Goal: Task Accomplishment & Management: Manage account settings

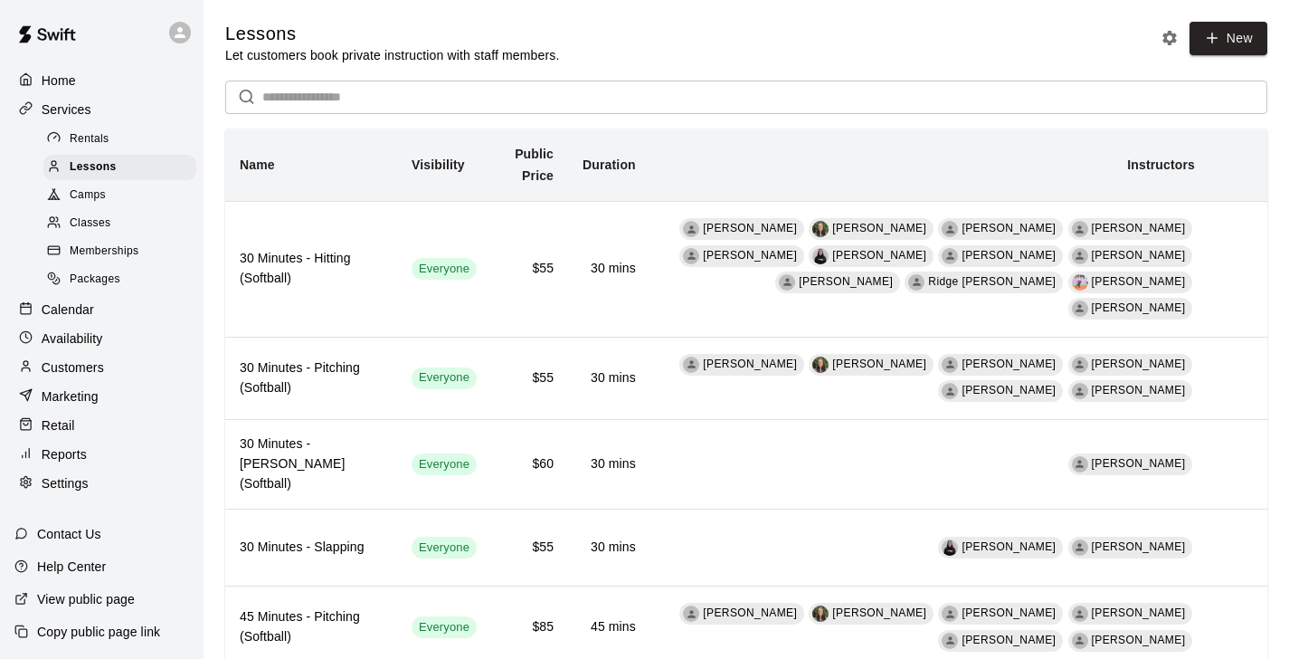
click at [87, 309] on p "Calendar" at bounding box center [68, 309] width 52 height 18
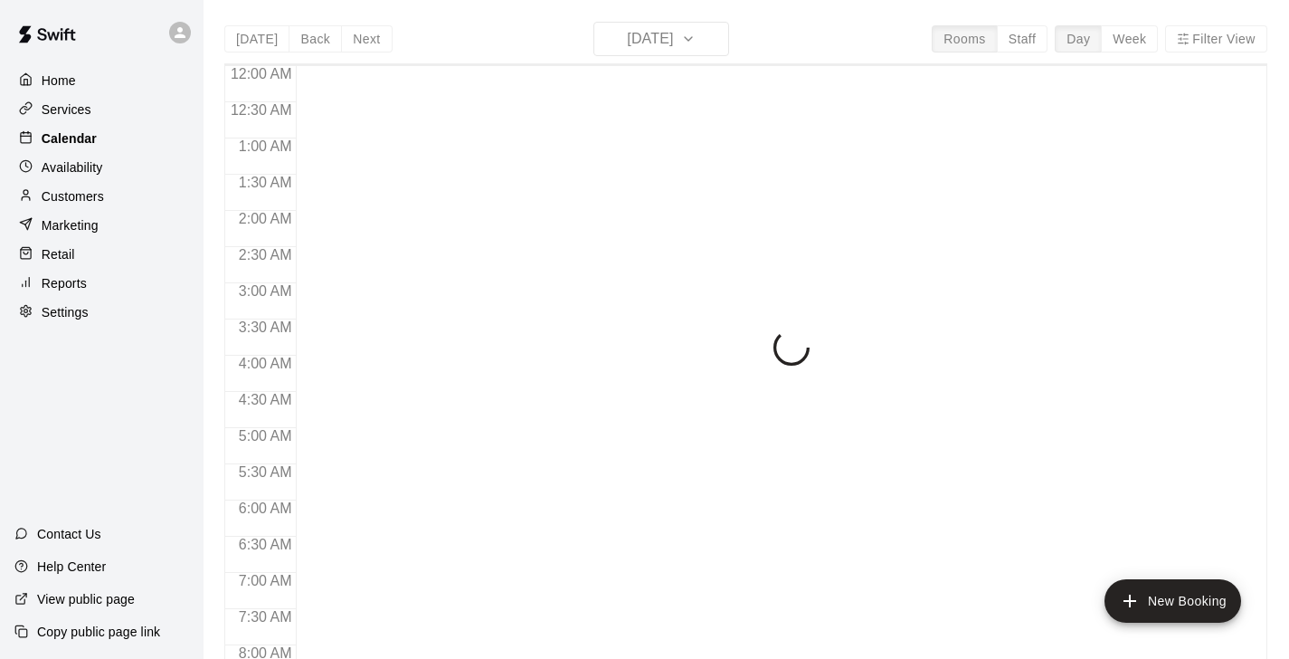
scroll to position [592, 0]
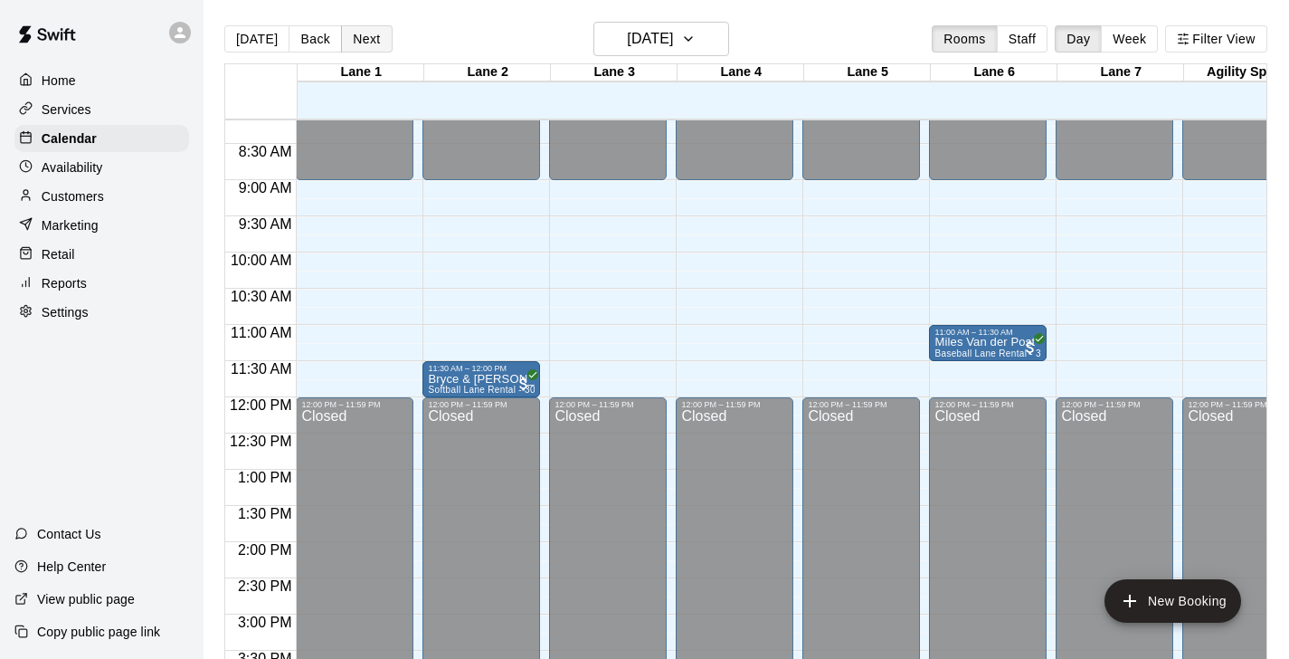
click at [369, 46] on button "Next" at bounding box center [366, 38] width 51 height 27
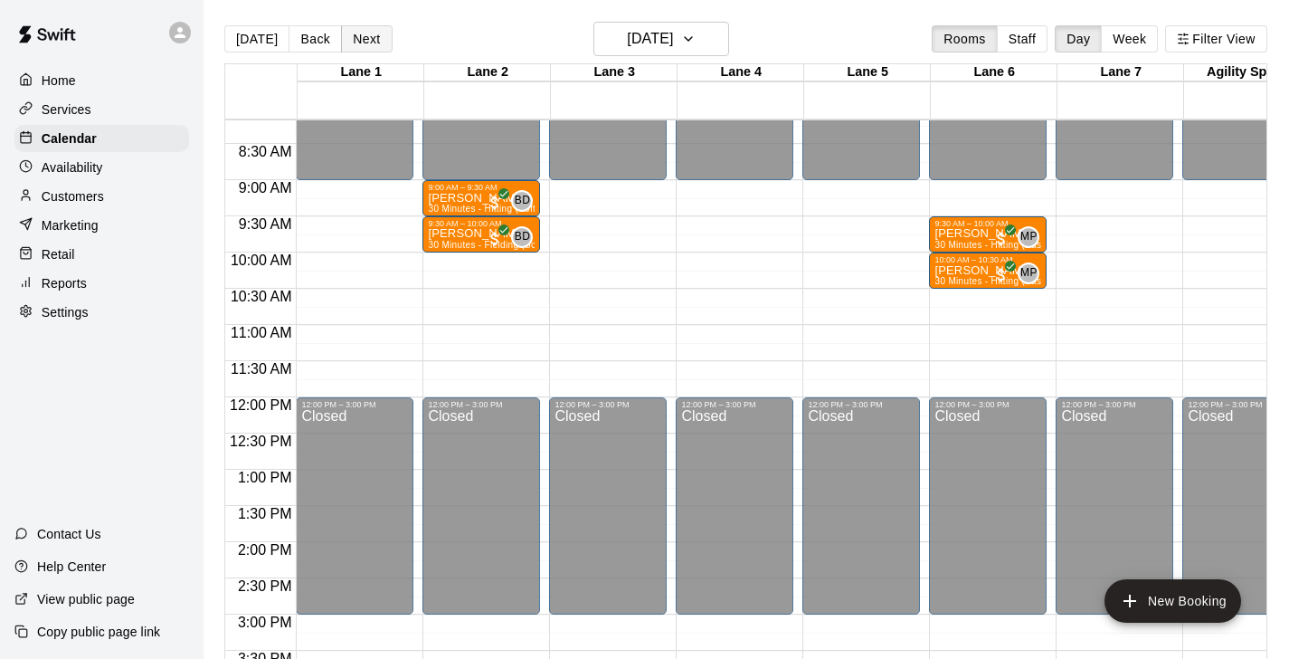
click at [369, 46] on button "Next" at bounding box center [366, 38] width 51 height 27
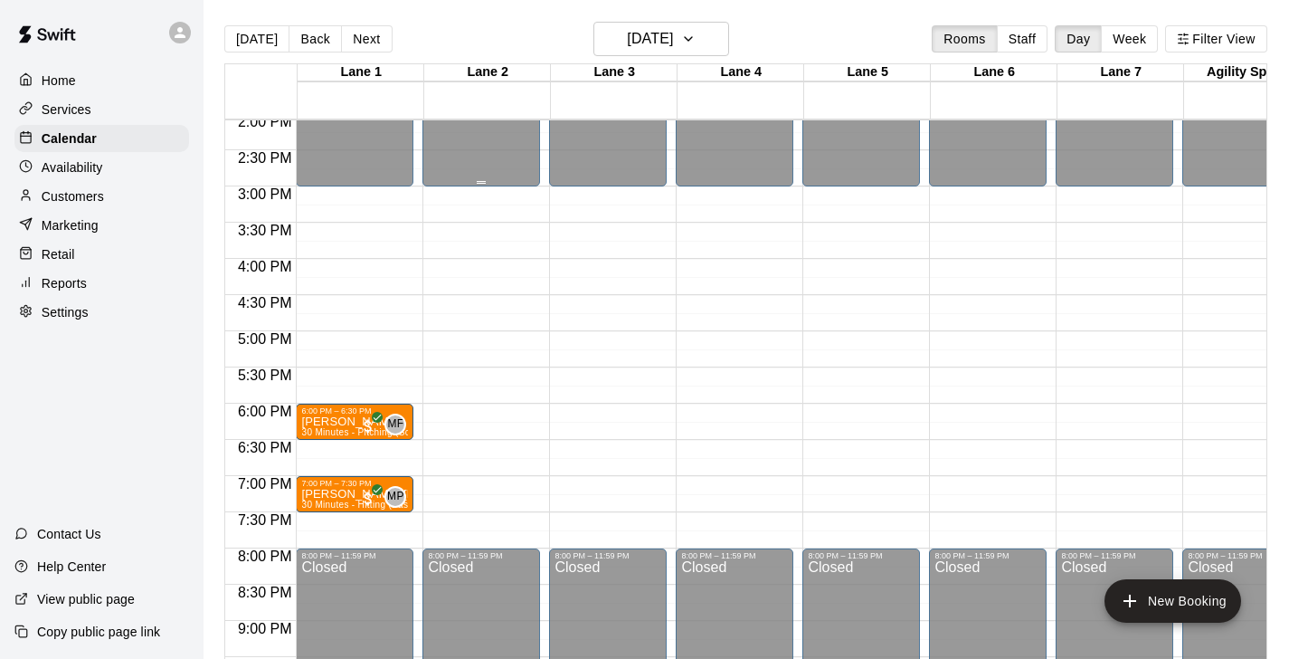
scroll to position [1022, 0]
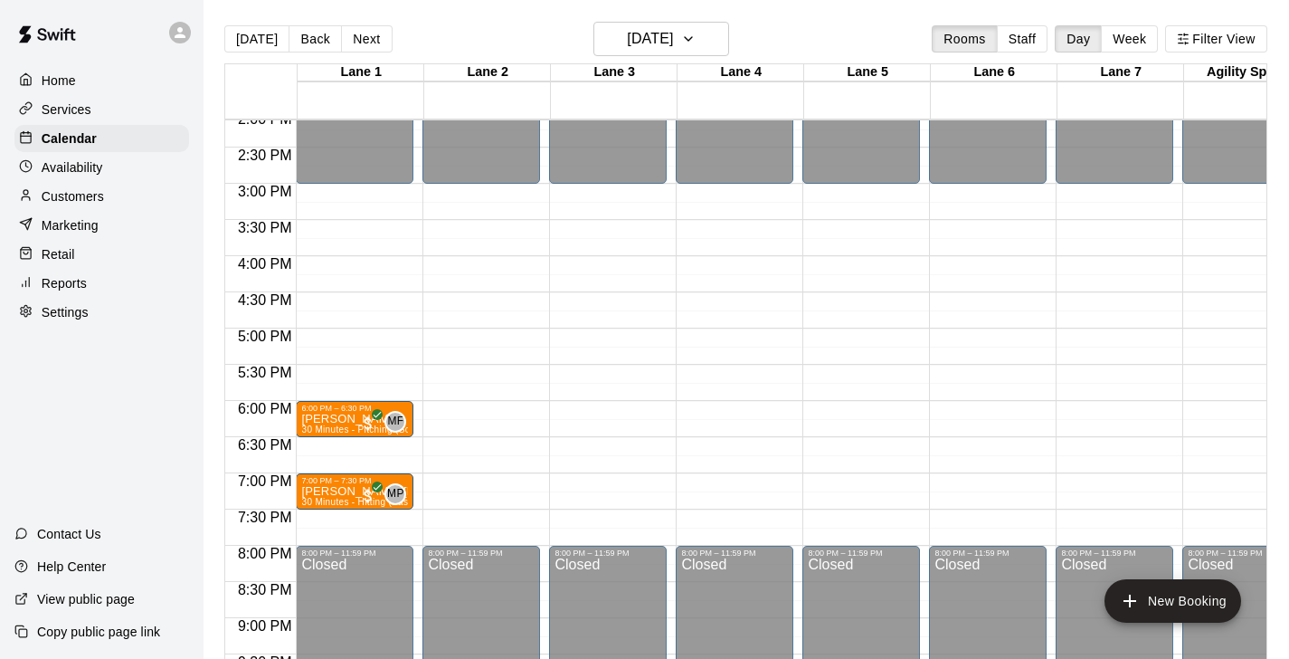
click at [88, 154] on div "Availability" at bounding box center [101, 167] width 175 height 27
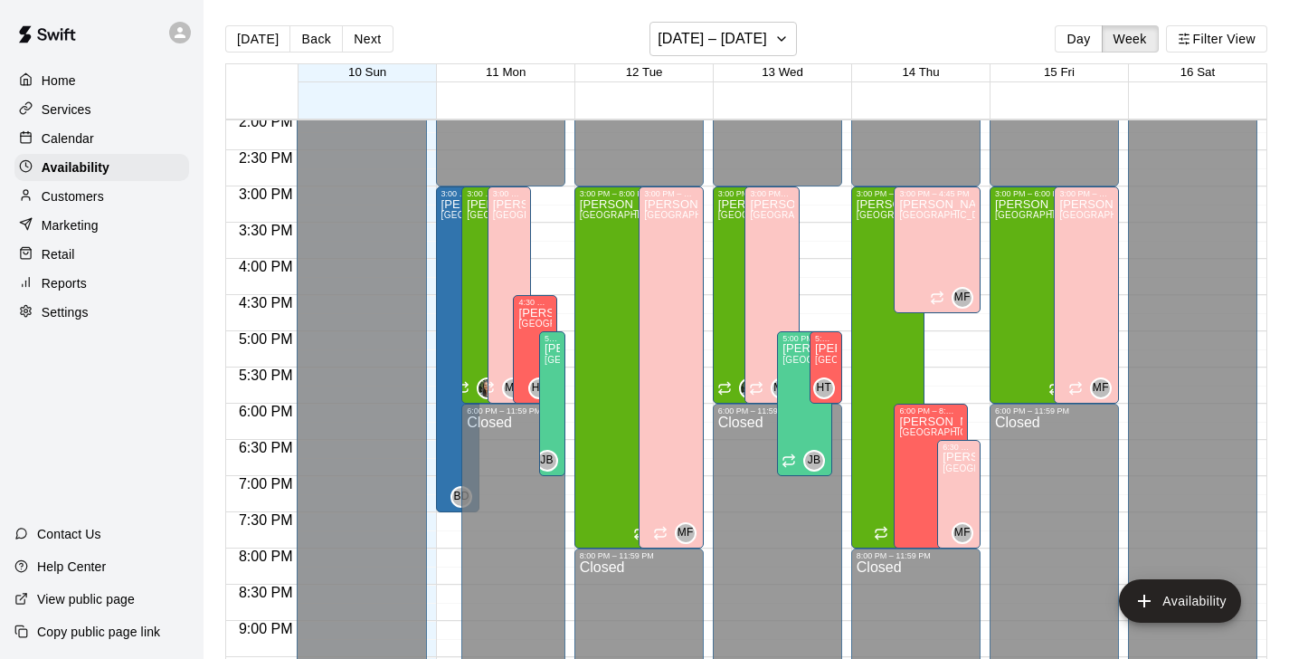
scroll to position [1056, 0]
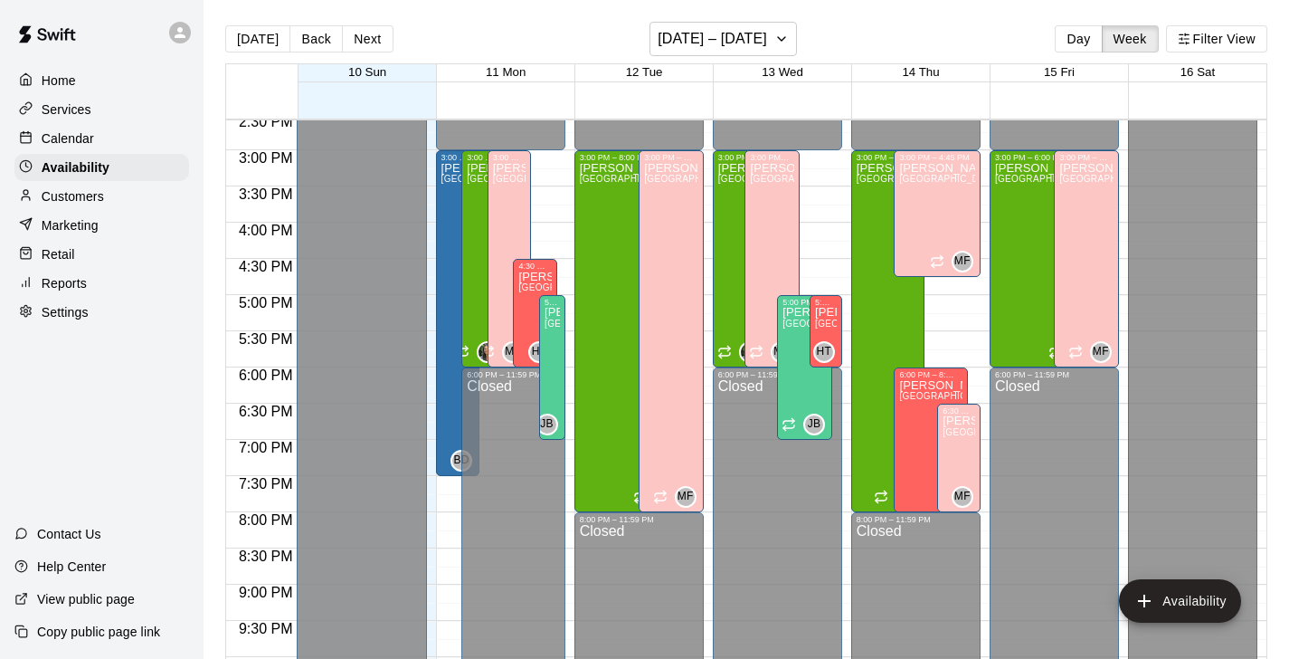
click at [73, 143] on p "Calendar" at bounding box center [68, 138] width 52 height 18
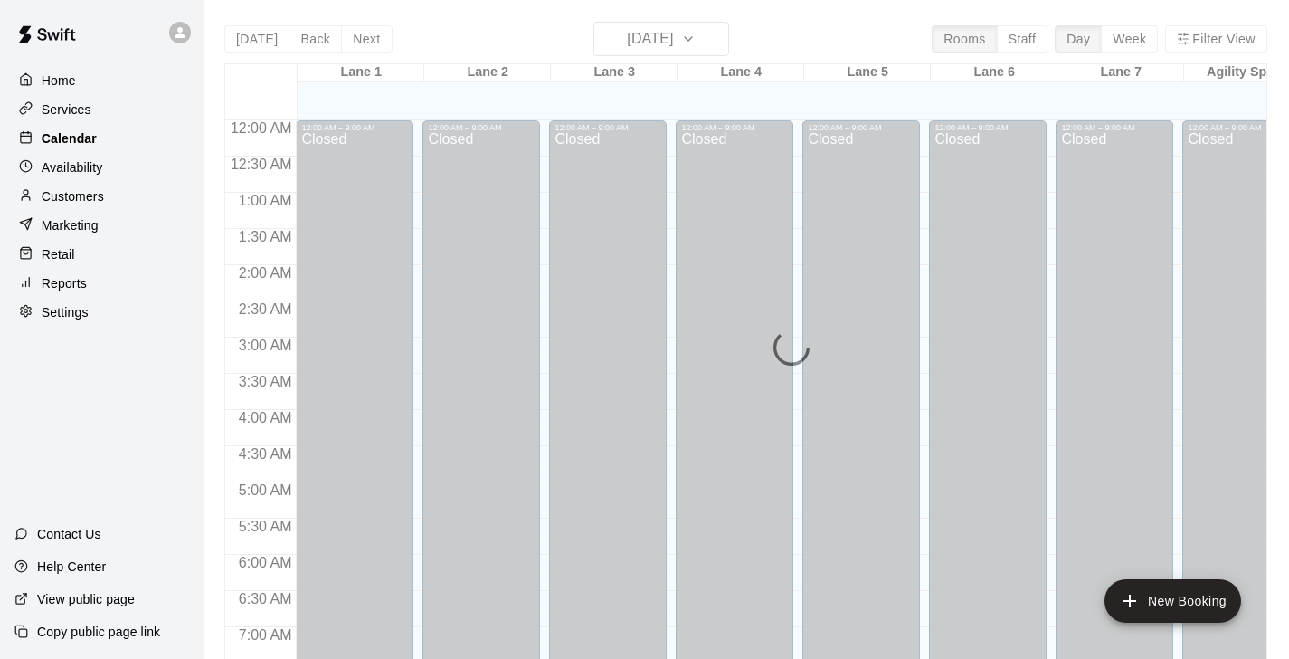
scroll to position [593, 0]
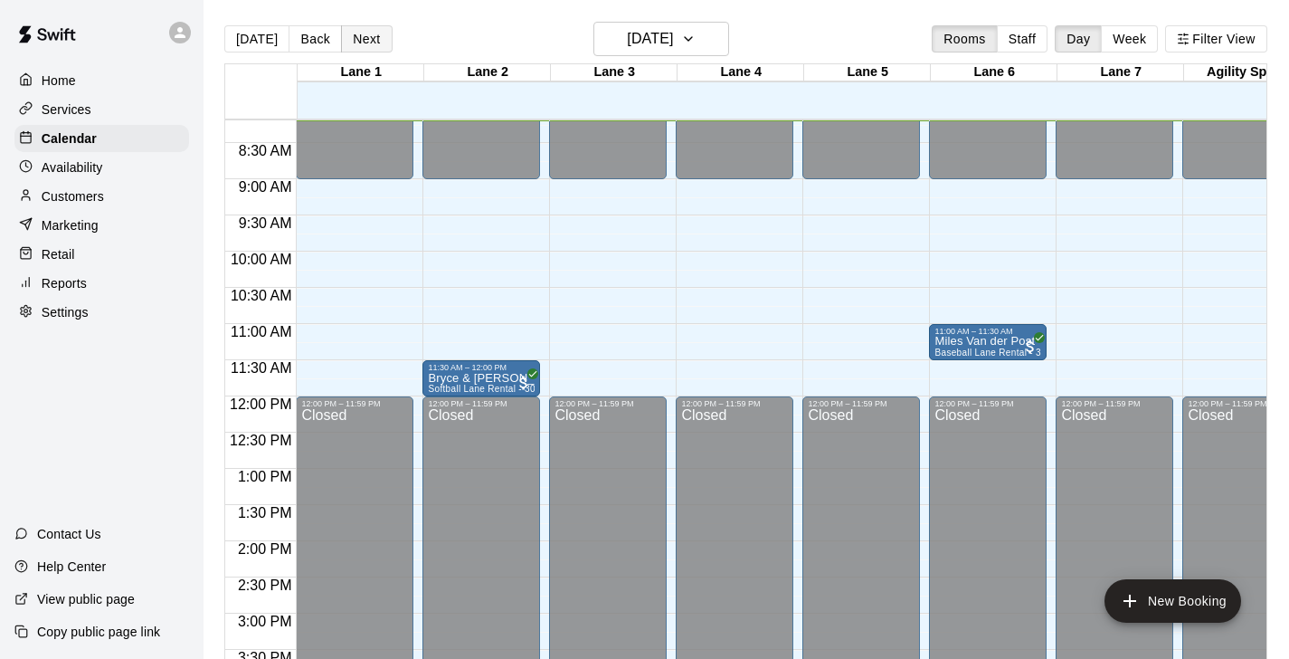
click at [365, 27] on button "Next" at bounding box center [366, 38] width 51 height 27
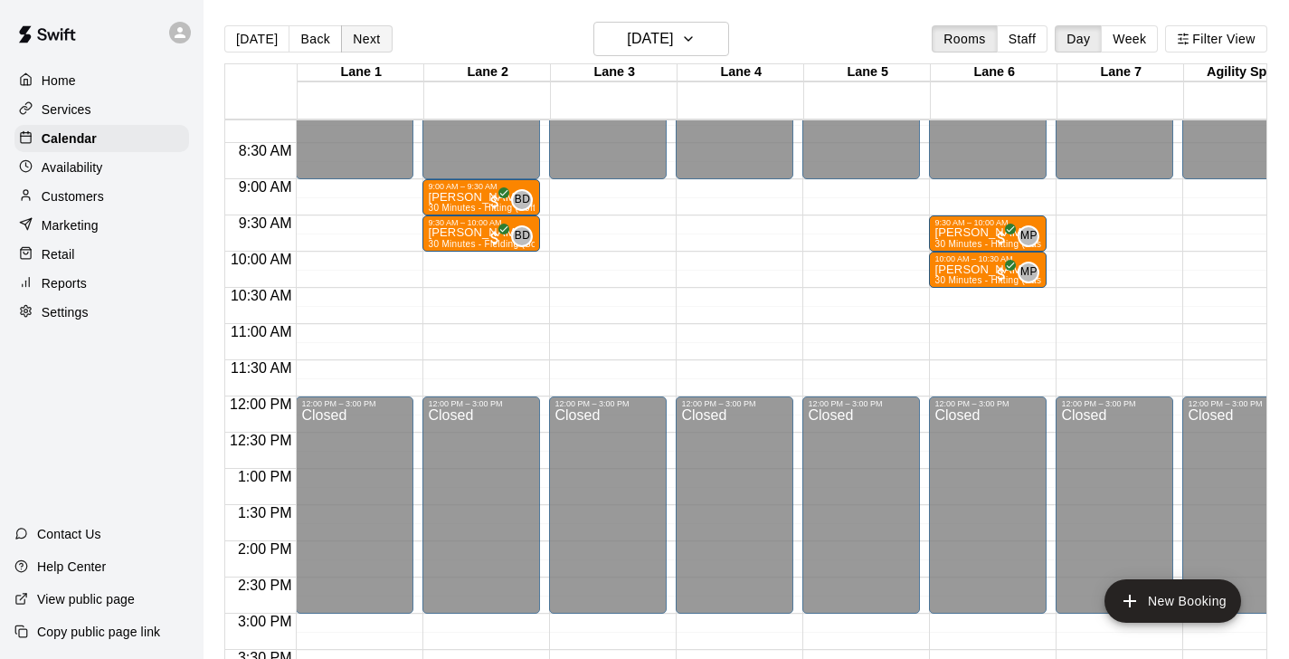
click at [365, 27] on button "Next" at bounding box center [366, 38] width 51 height 27
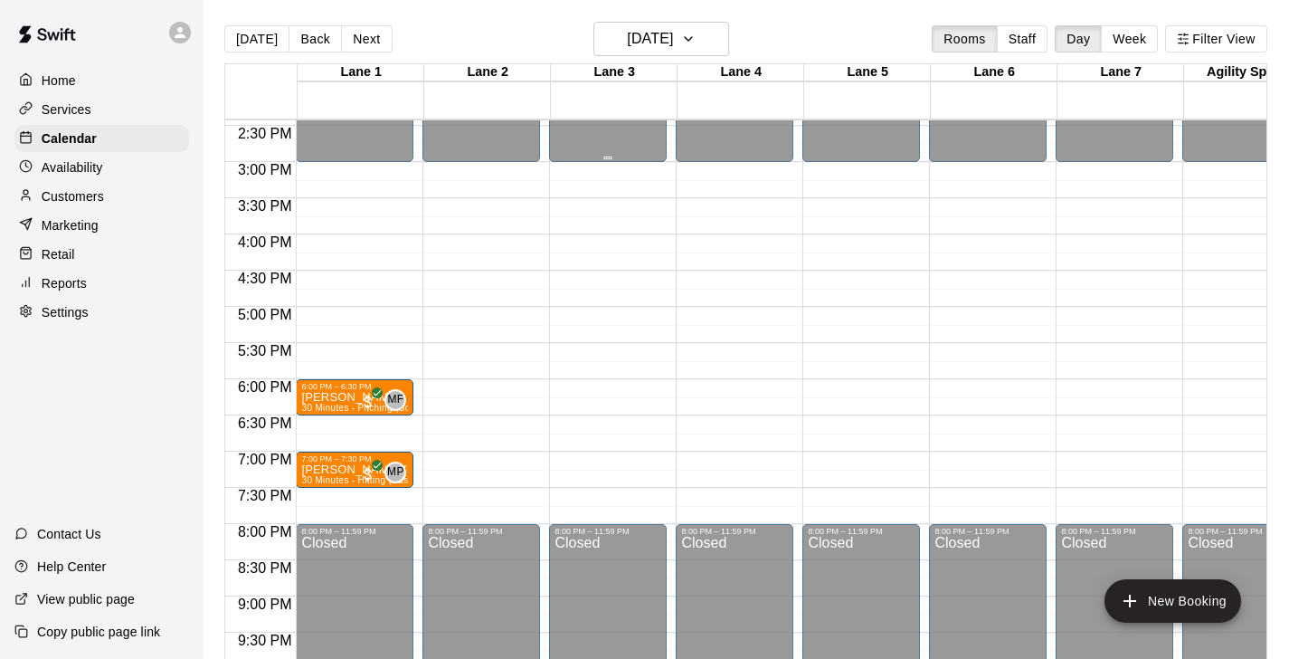
scroll to position [1046, 0]
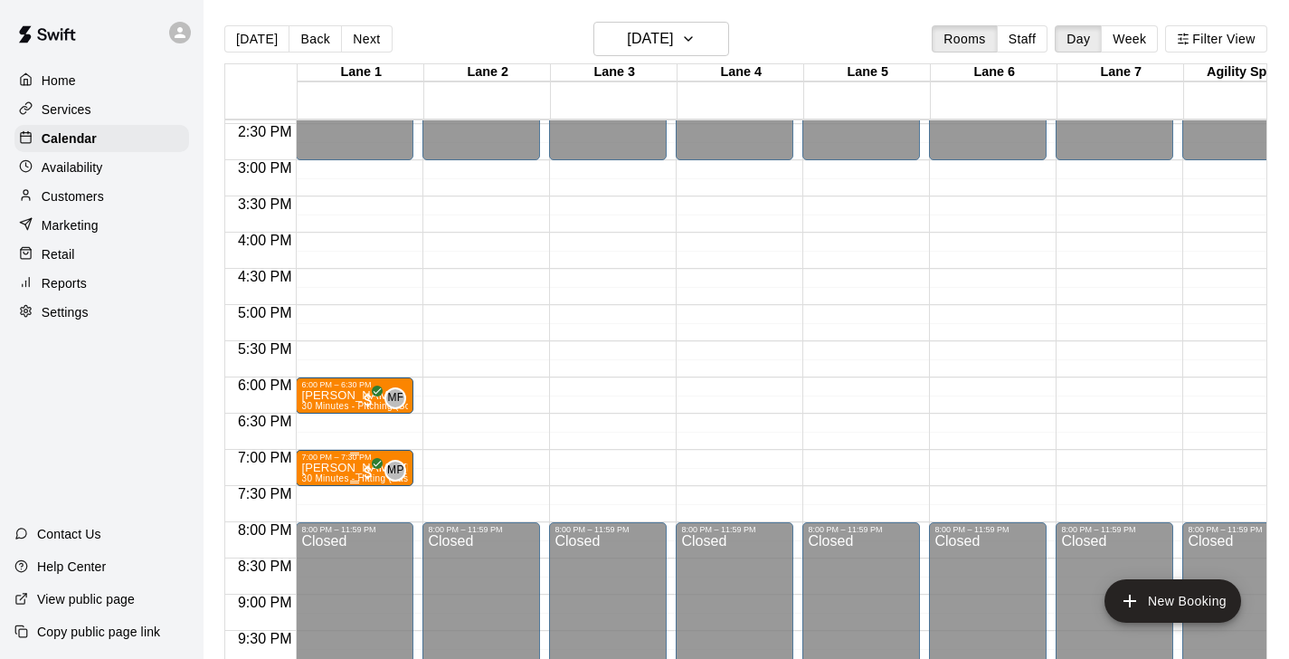
click at [328, 468] on p "[PERSON_NAME] [PERSON_NAME]" at bounding box center [354, 468] width 107 height 0
click at [320, 530] on img "edit" at bounding box center [320, 529] width 21 height 21
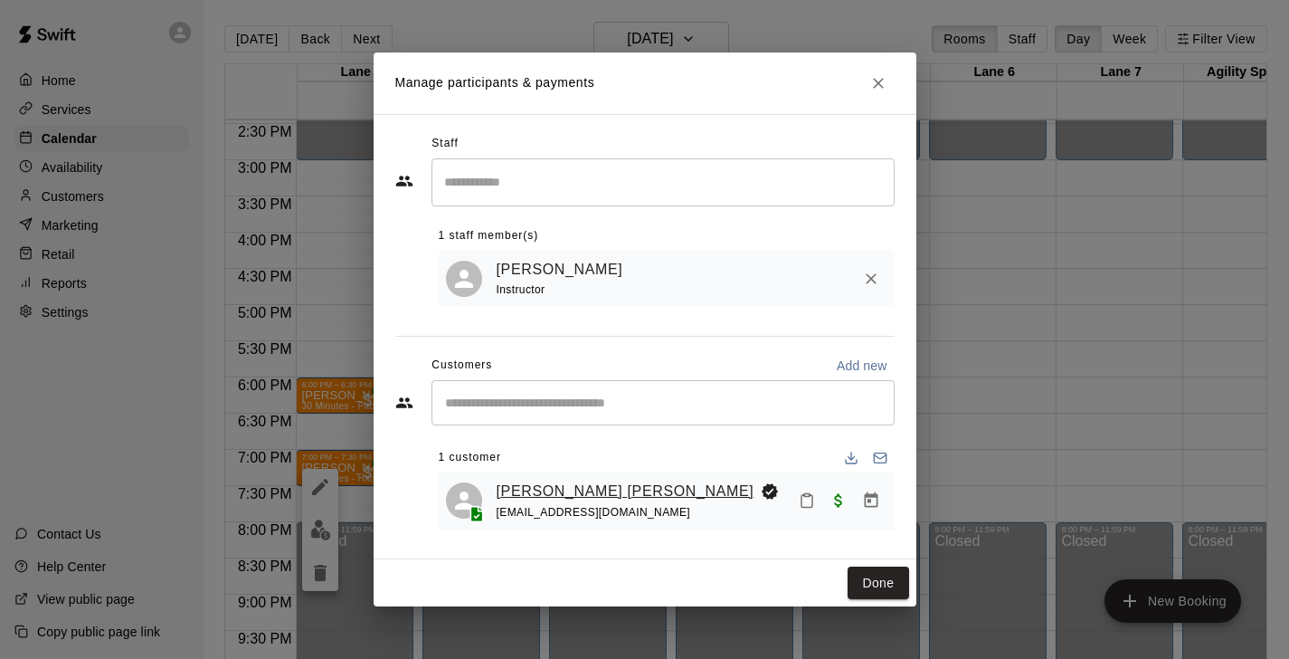
click at [535, 497] on link "[PERSON_NAME] [PERSON_NAME]" at bounding box center [626, 491] width 258 height 24
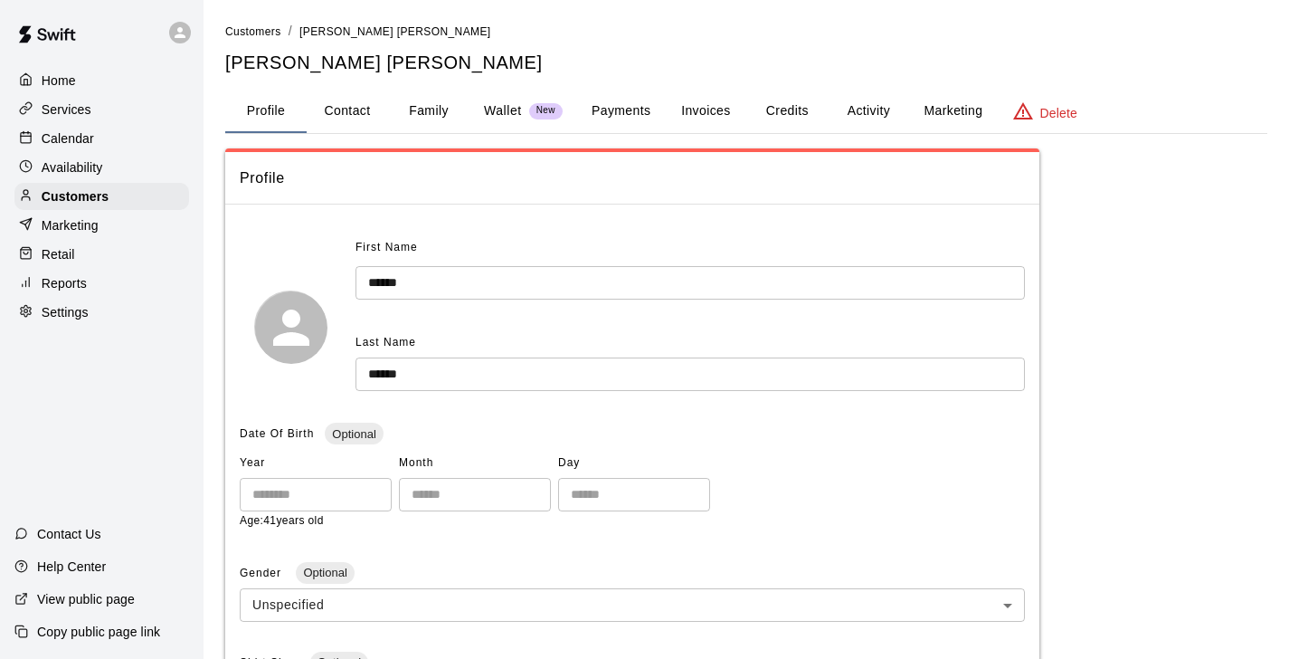
click at [412, 114] on button "Family" at bounding box center [428, 111] width 81 height 43
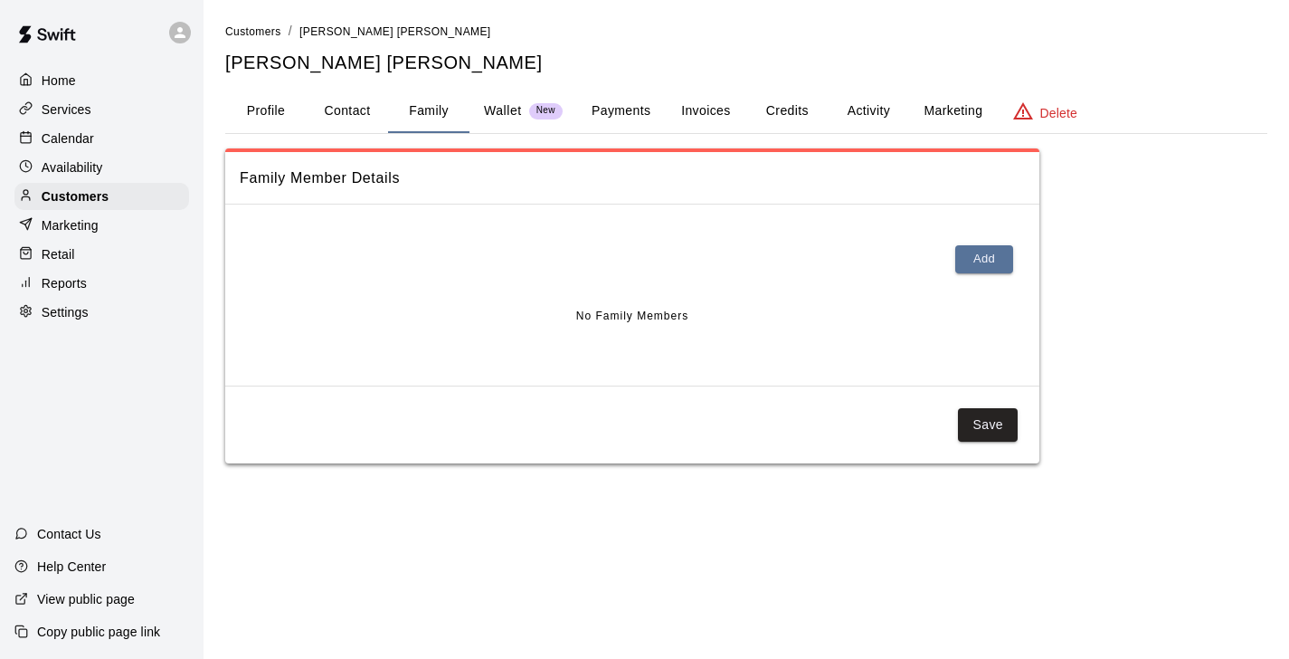
click at [281, 103] on button "Profile" at bounding box center [265, 111] width 81 height 43
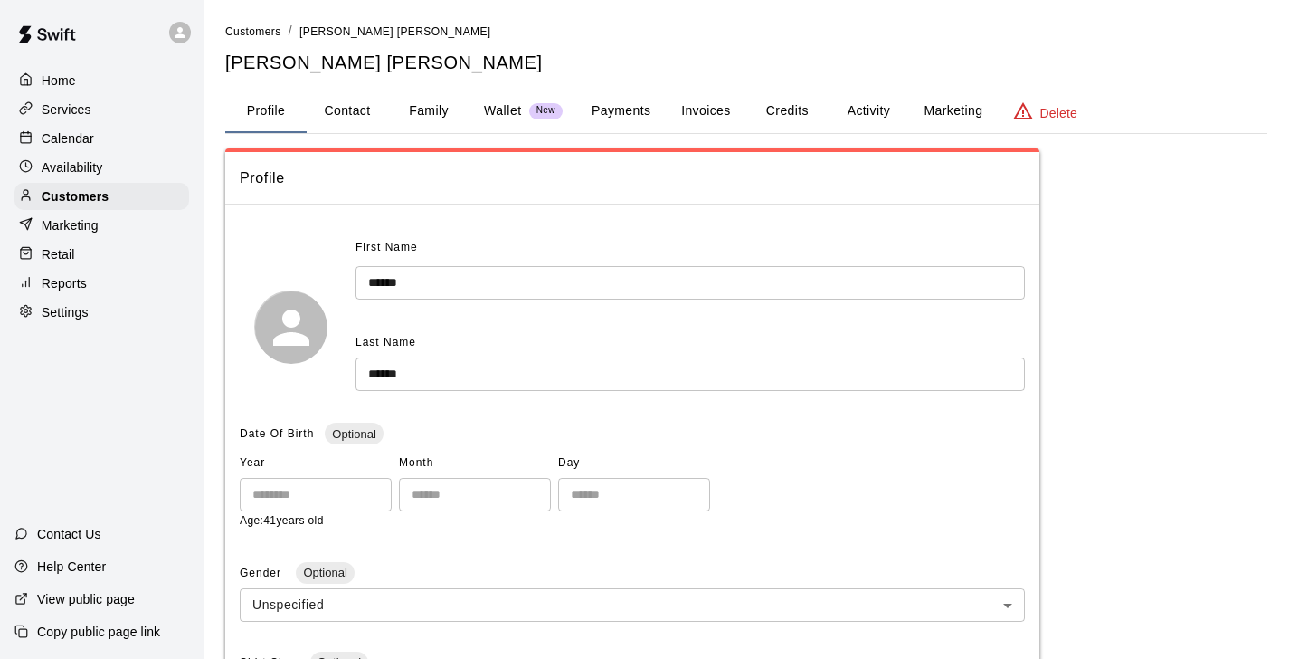
click at [401, 279] on input "******" at bounding box center [690, 282] width 669 height 33
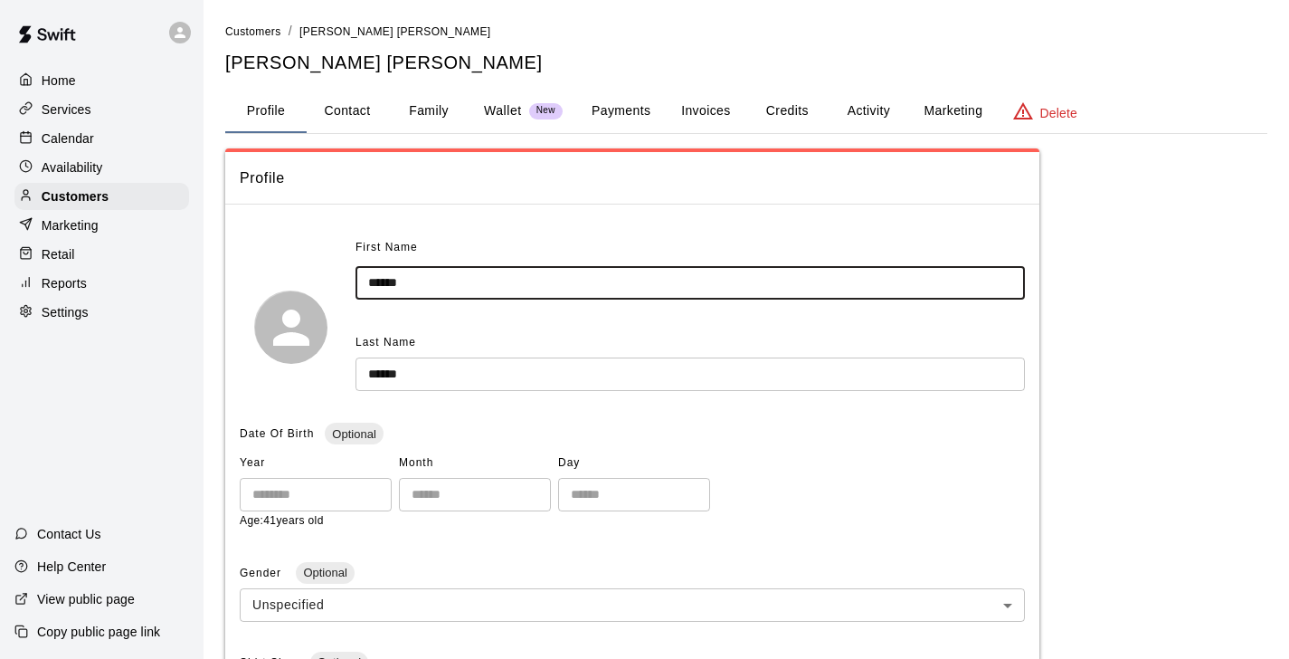
click at [401, 279] on input "******" at bounding box center [690, 282] width 669 height 33
click at [356, 120] on button "Contact" at bounding box center [347, 111] width 81 height 43
select select "**"
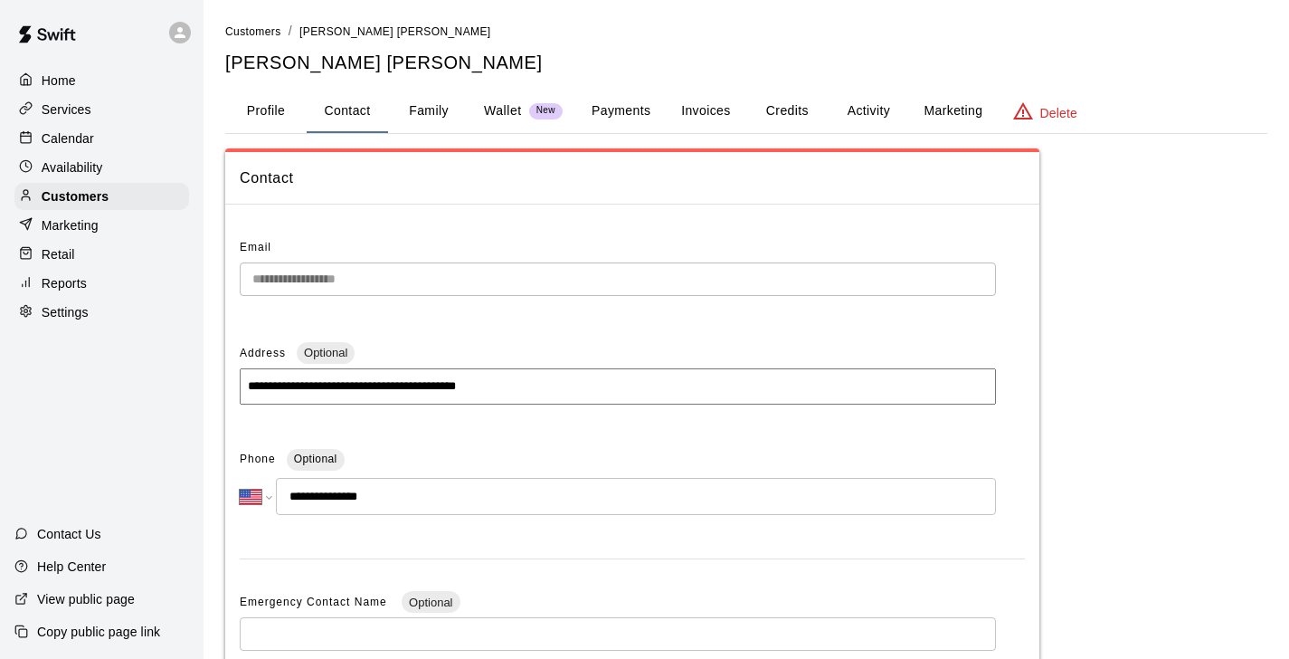
click at [1134, 254] on div "**********" at bounding box center [746, 572] width 1042 height 849
click at [88, 118] on div "Services" at bounding box center [101, 109] width 175 height 27
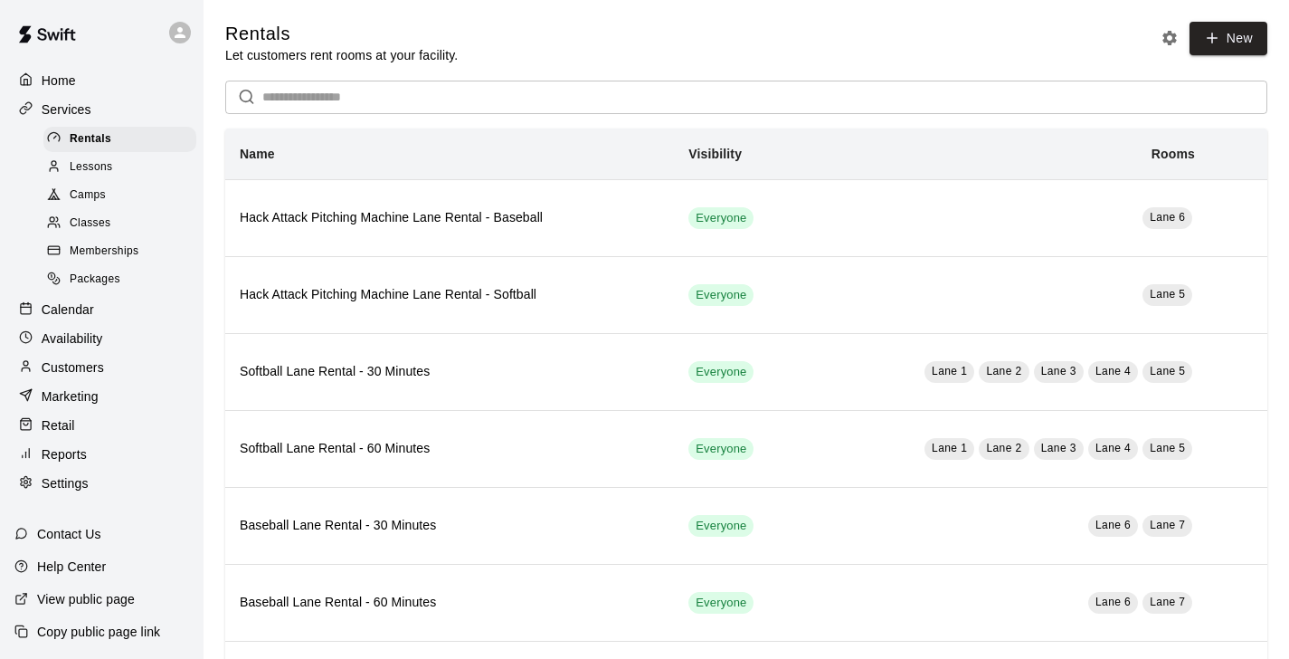
click at [122, 166] on div "Lessons" at bounding box center [119, 167] width 153 height 25
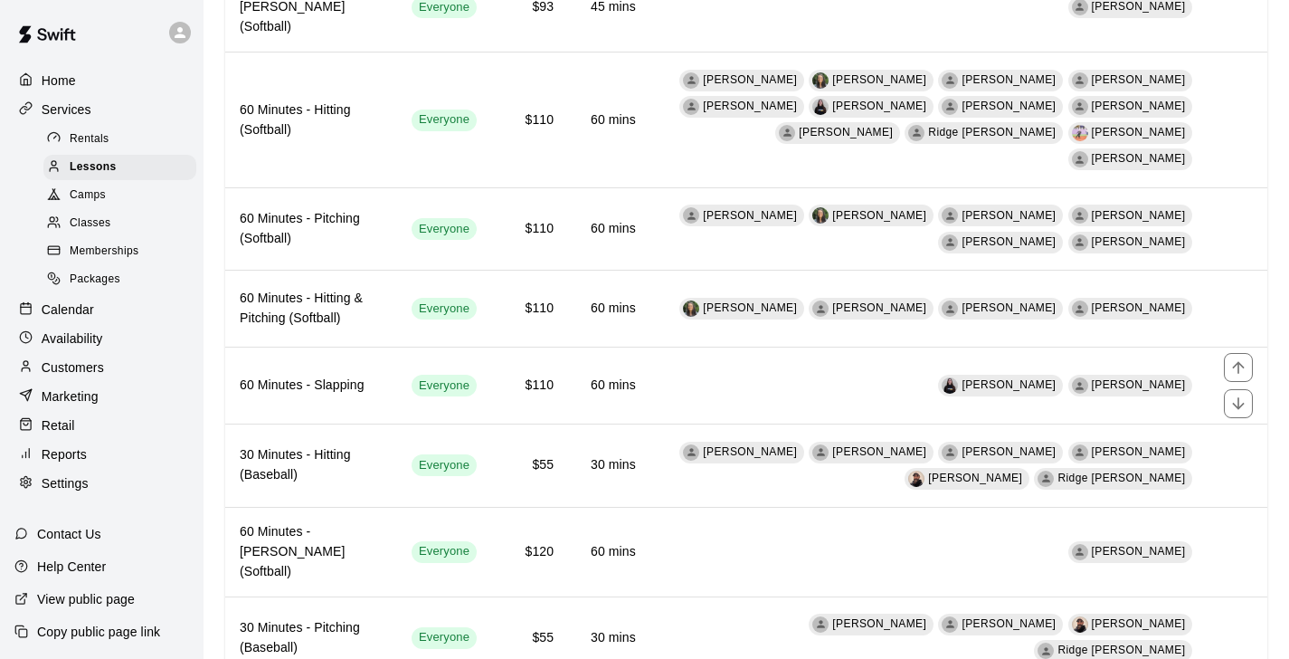
scroll to position [709, 0]
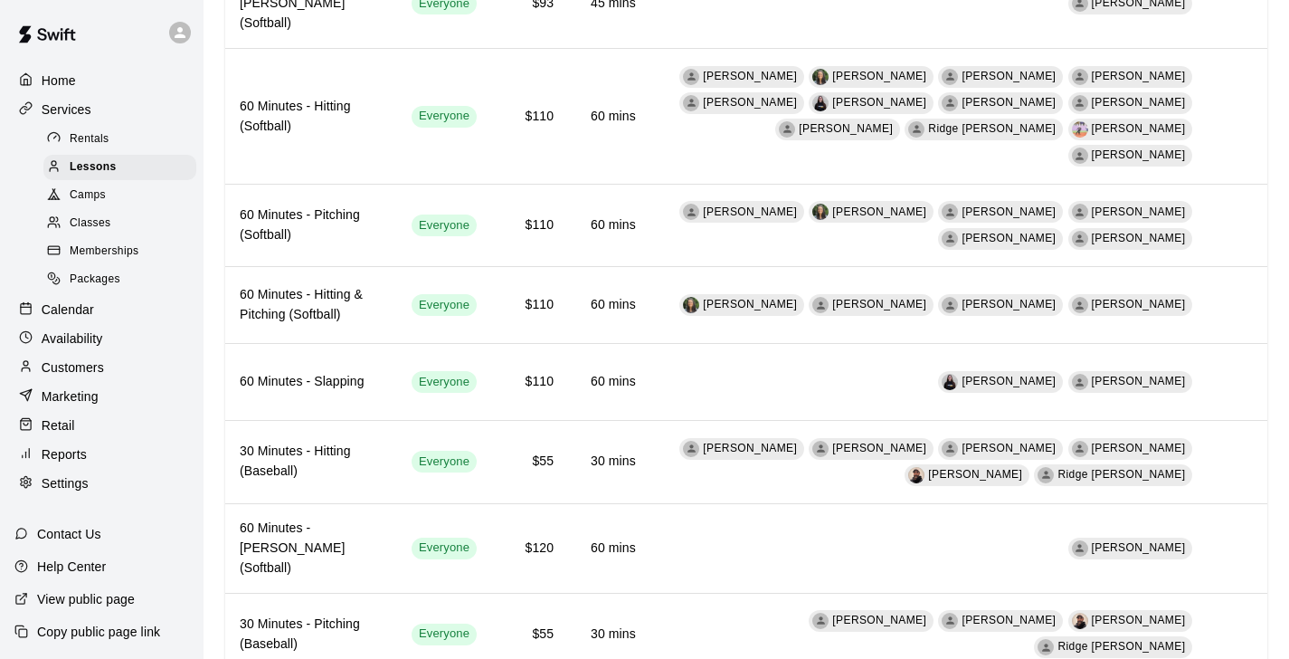
click at [121, 304] on div "Calendar" at bounding box center [101, 309] width 175 height 27
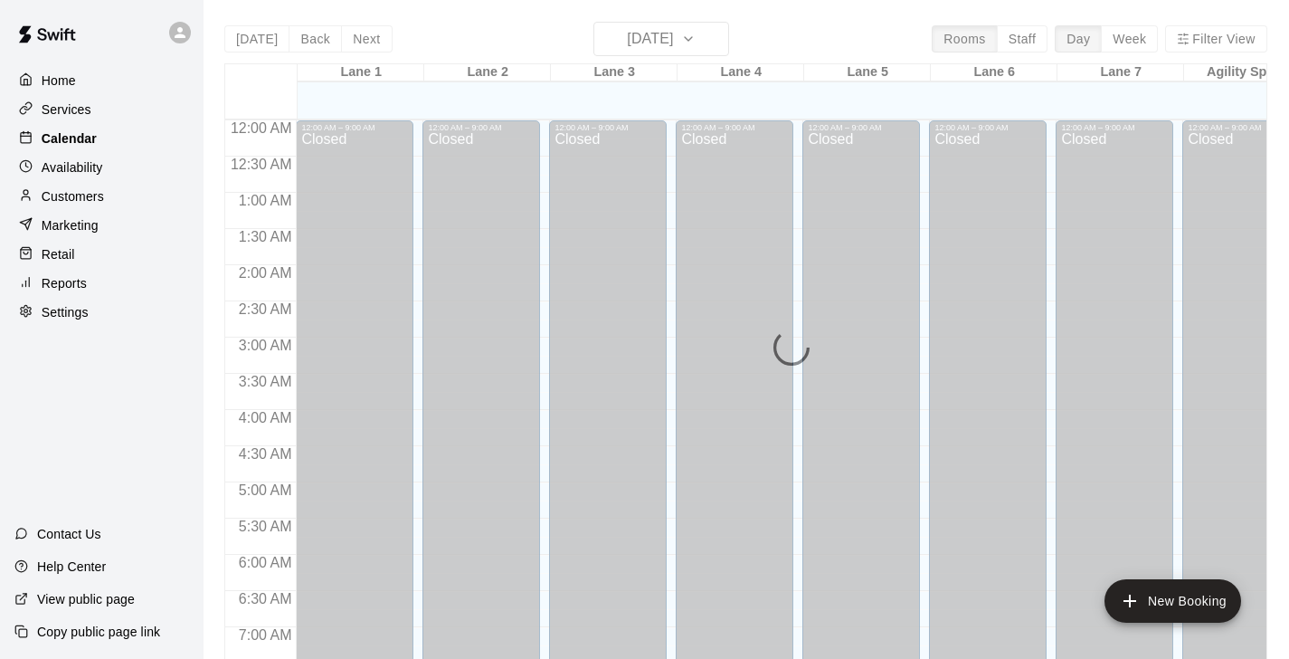
scroll to position [594, 0]
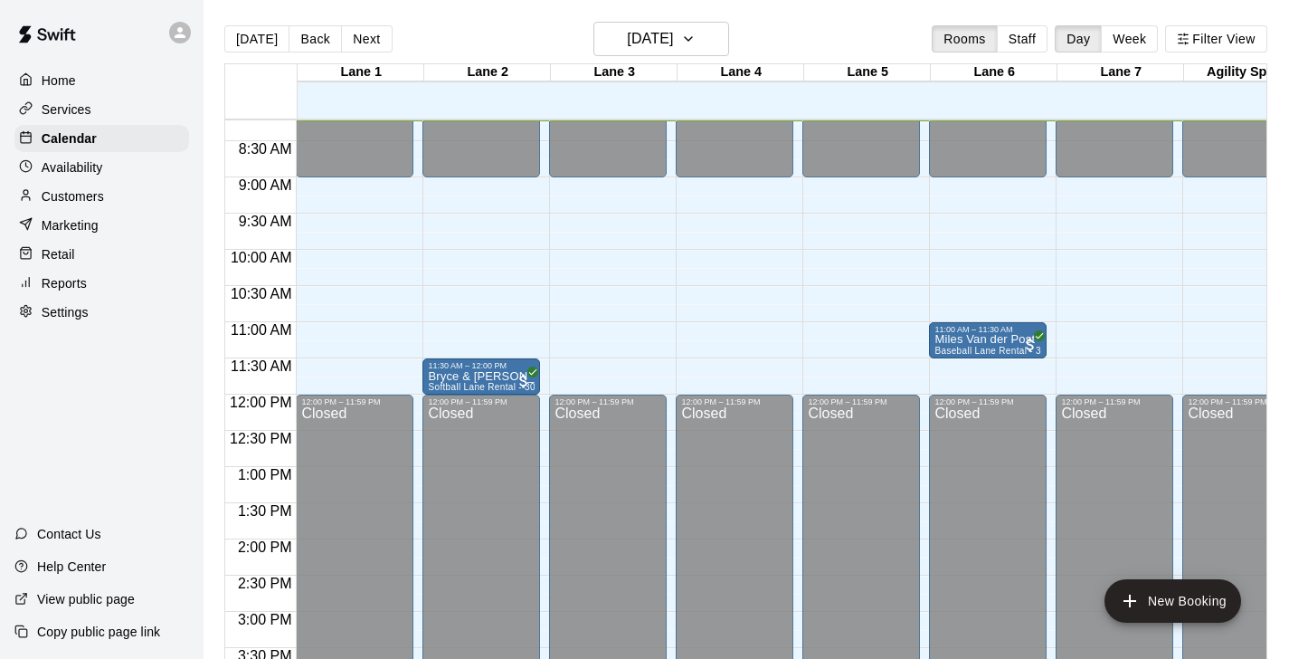
click at [339, 22] on div "[DATE] Back [DATE][DATE] Rooms Staff Day Week Filter View" at bounding box center [745, 43] width 1043 height 42
click at [354, 47] on button "Next" at bounding box center [366, 38] width 51 height 27
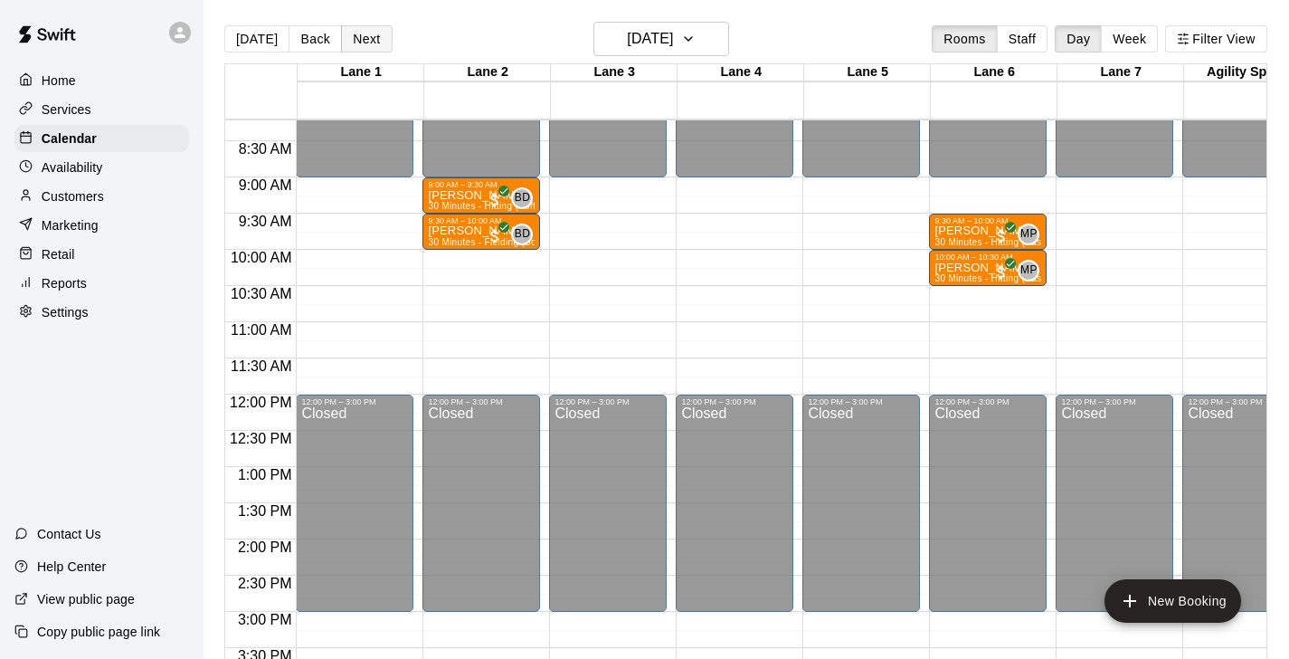
click at [354, 47] on button "Next" at bounding box center [366, 38] width 51 height 27
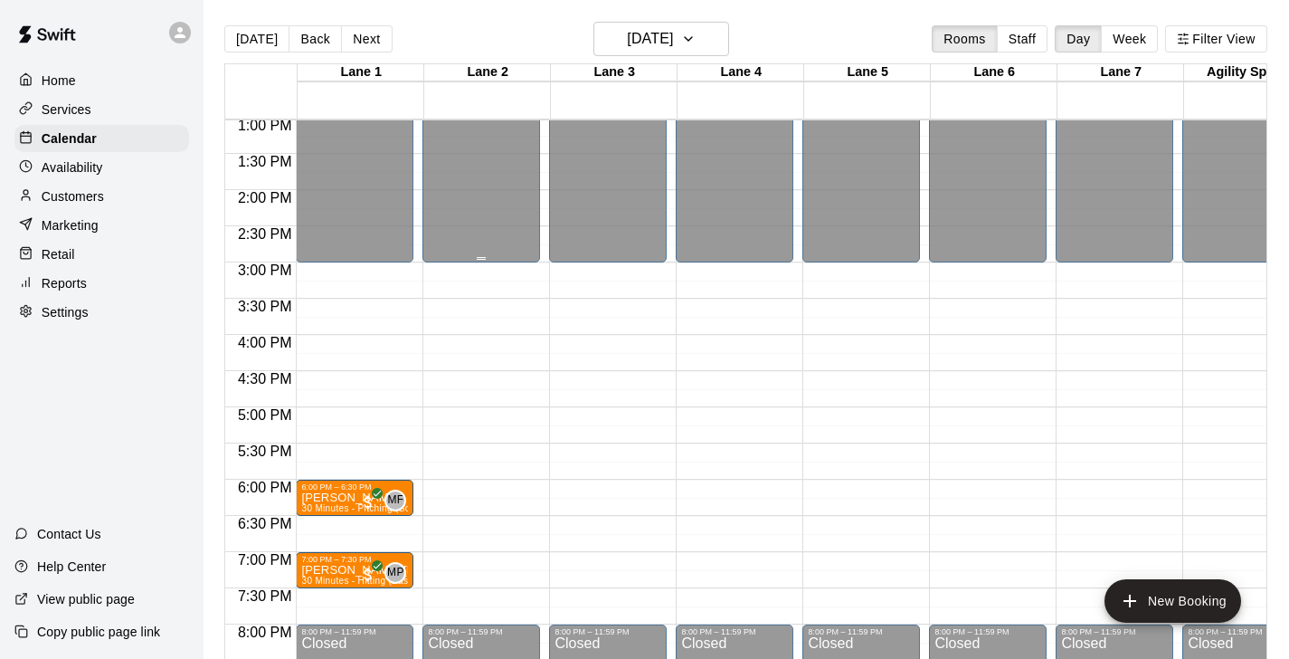
scroll to position [953, 0]
